Goal: Check status: Check status

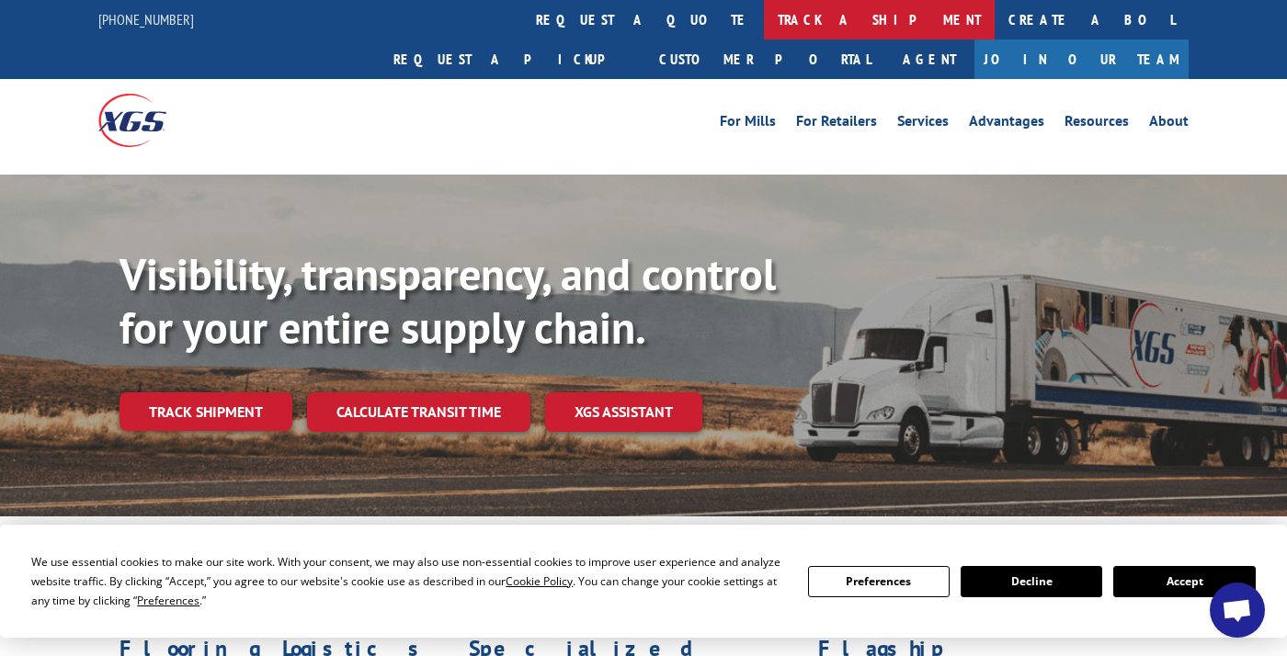
click at [764, 21] on link "track a shipment" at bounding box center [879, 20] width 231 height 40
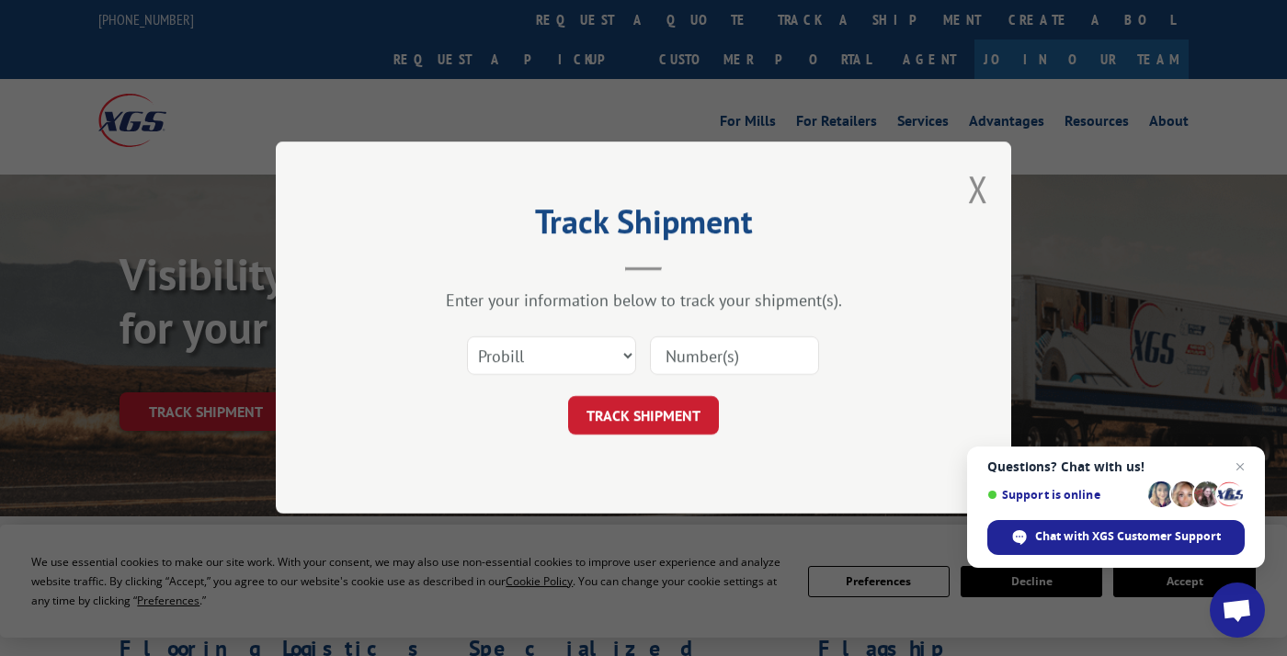
click at [778, 362] on input at bounding box center [734, 356] width 169 height 39
type input "17665327"
click at [665, 415] on button "TRACK SHIPMENT" at bounding box center [643, 416] width 151 height 39
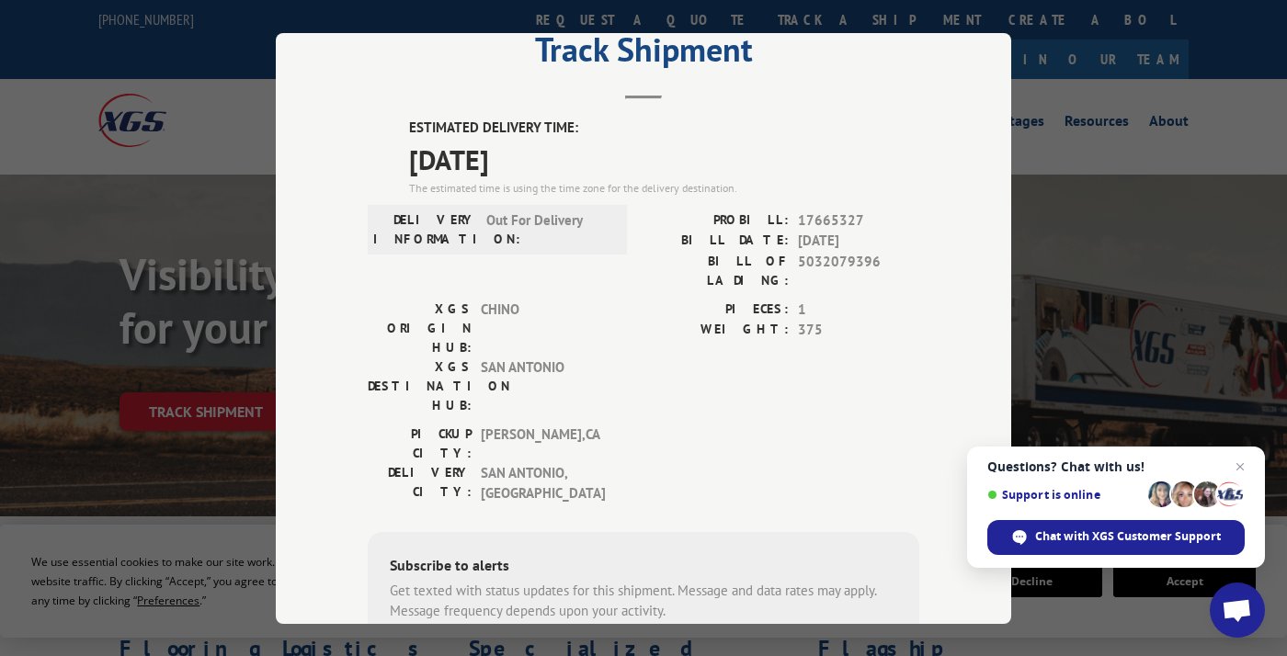
scroll to position [52, 0]
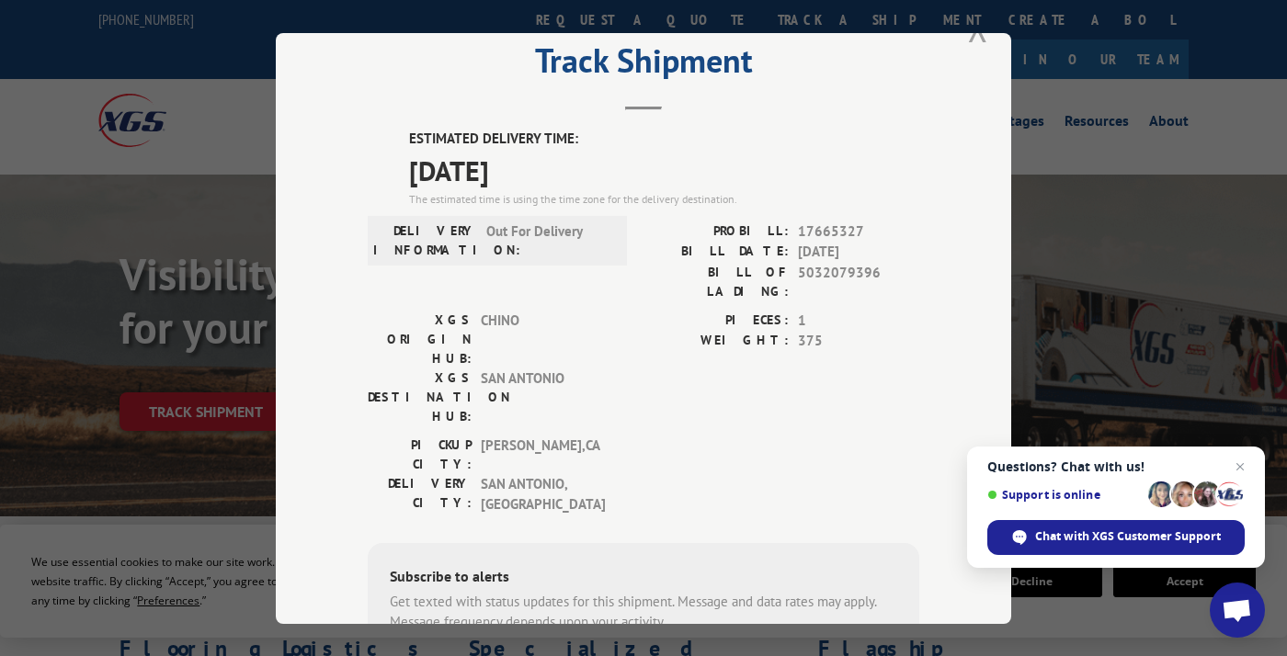
click at [968, 40] on button "Close modal" at bounding box center [978, 28] width 20 height 49
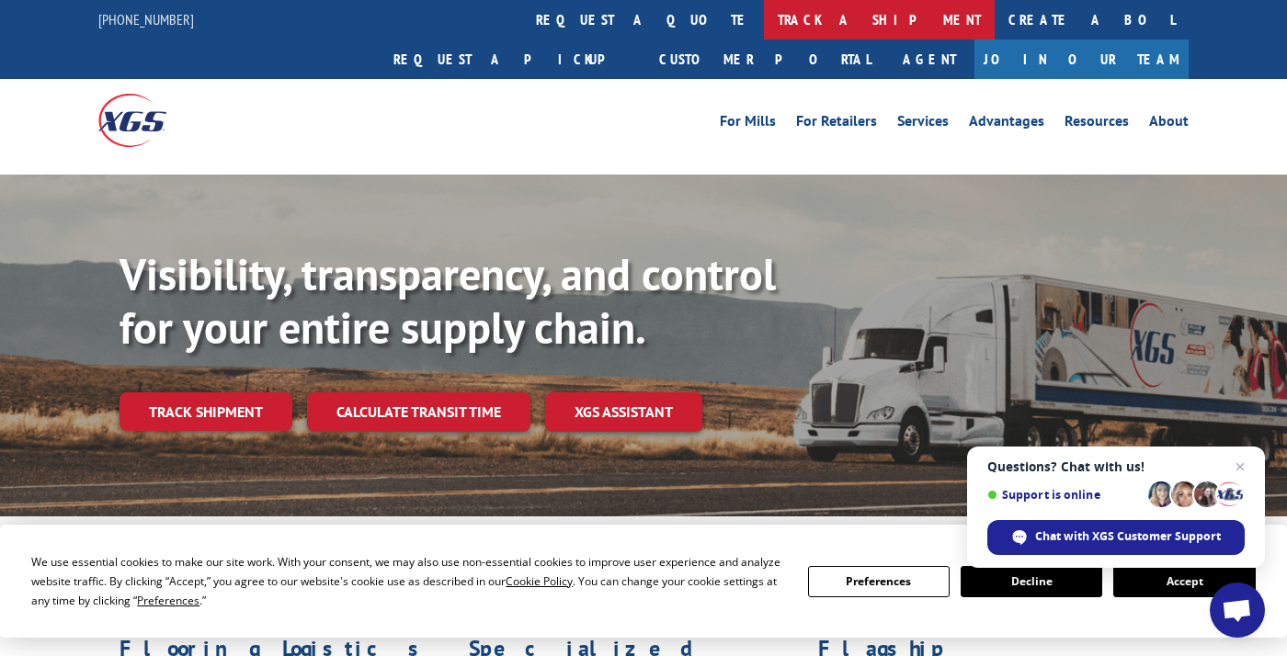
click at [764, 27] on link "track a shipment" at bounding box center [879, 20] width 231 height 40
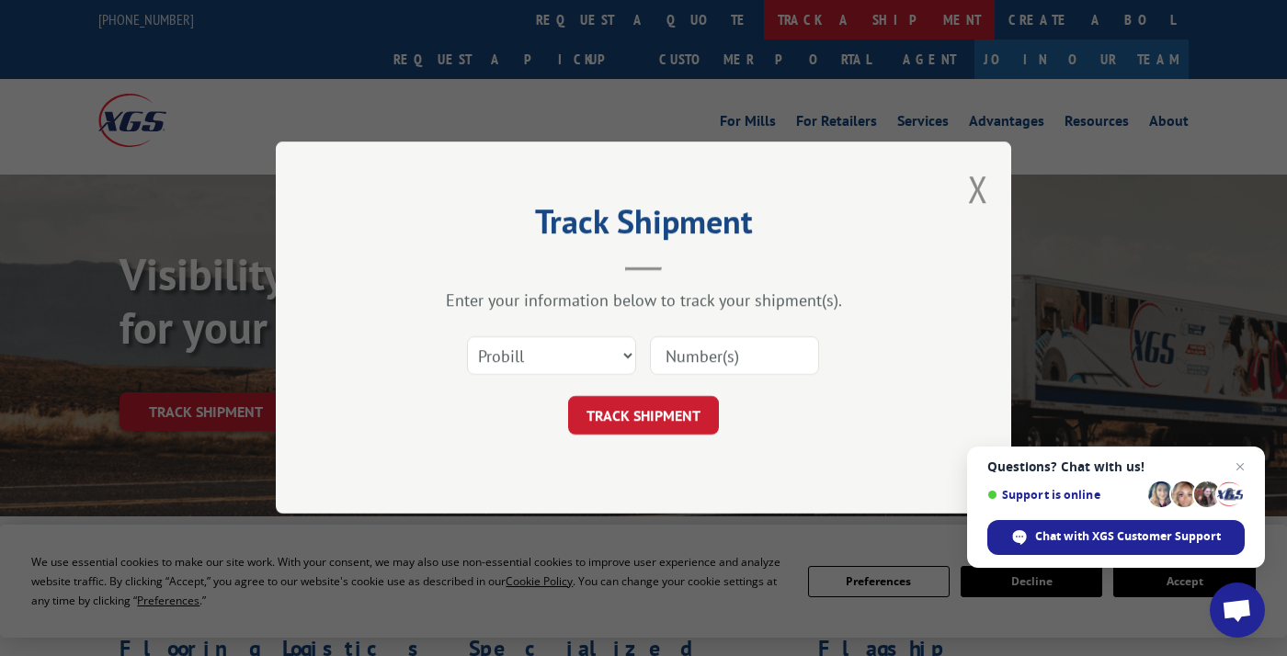
scroll to position [0, 0]
click at [715, 351] on input at bounding box center [734, 356] width 169 height 39
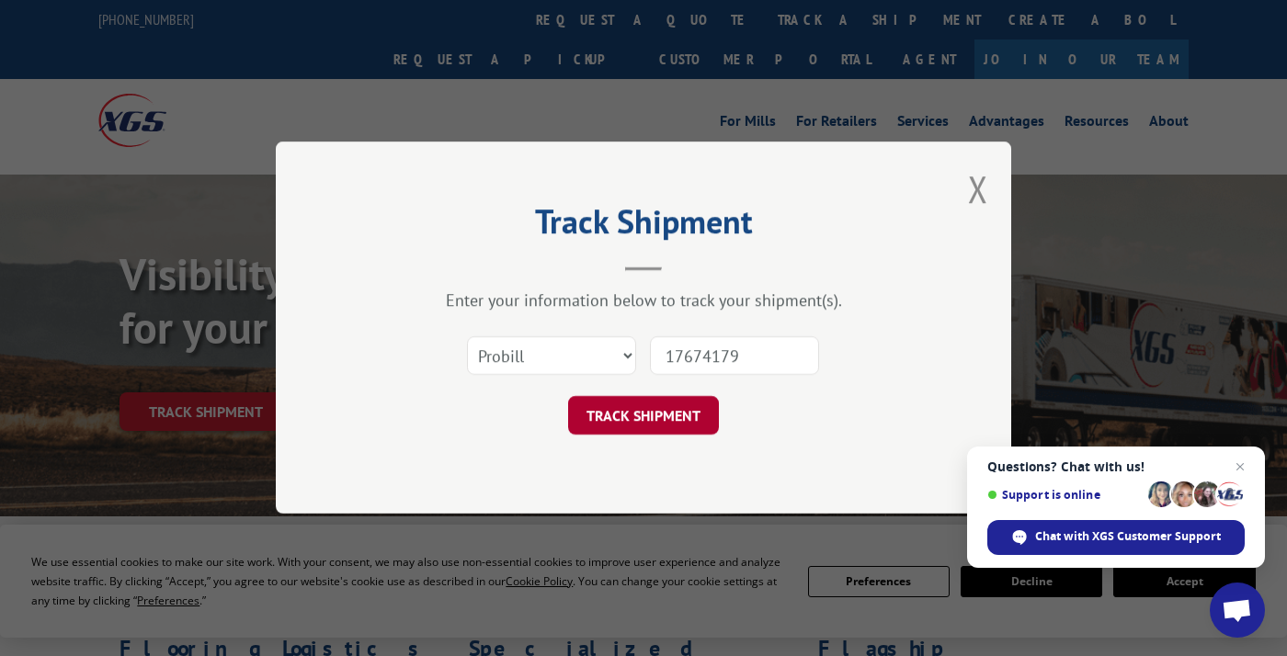
type input "17674179"
click at [692, 405] on button "TRACK SHIPMENT" at bounding box center [643, 416] width 151 height 39
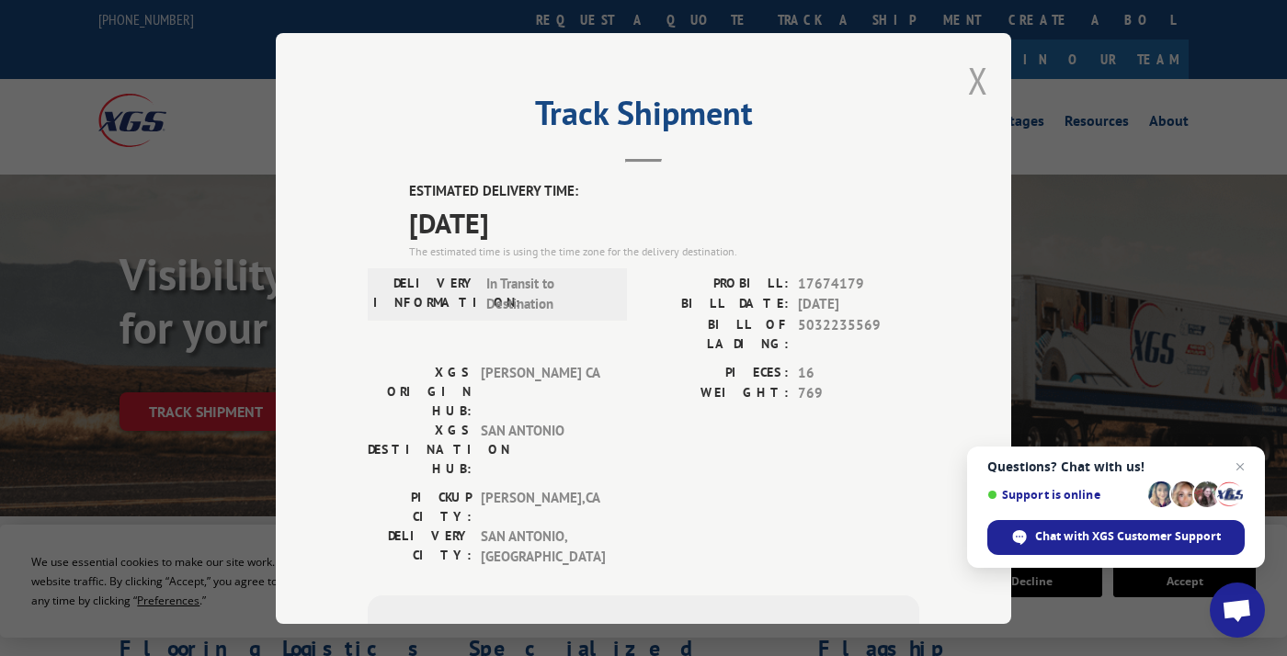
click at [977, 87] on button "Close modal" at bounding box center [978, 80] width 20 height 49
